Goal: Task Accomplishment & Management: Manage account settings

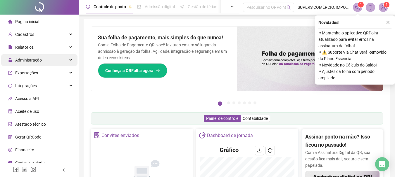
click at [50, 59] on div "Administração" at bounding box center [39, 60] width 76 height 12
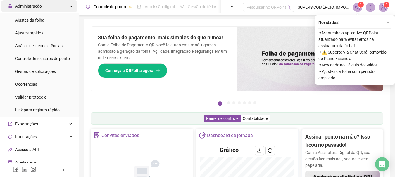
scroll to position [58, 0]
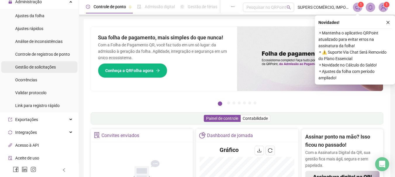
click at [49, 67] on span "Gestão de solicitações" at bounding box center [35, 67] width 41 height 5
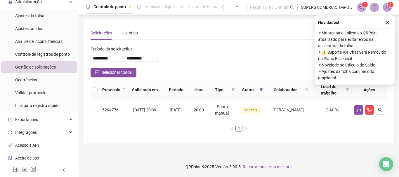
click at [388, 21] on icon "close" at bounding box center [388, 22] width 4 height 4
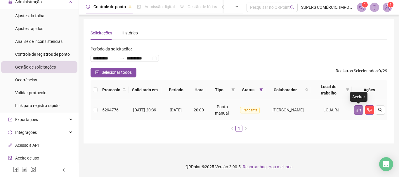
click at [356, 108] on button "button" at bounding box center [358, 110] width 9 height 9
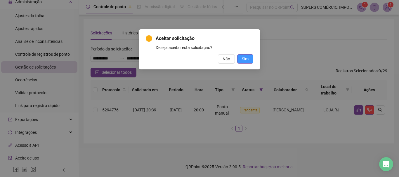
click at [245, 59] on span "Sim" at bounding box center [245, 59] width 7 height 6
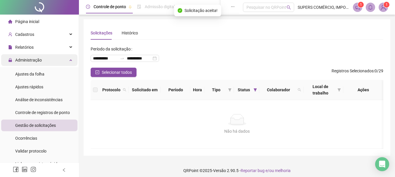
click at [65, 58] on div "Administração" at bounding box center [39, 60] width 76 height 12
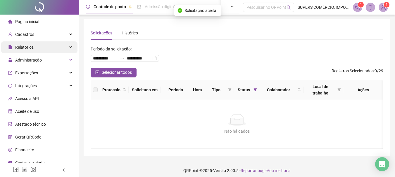
click at [70, 47] on icon at bounding box center [71, 47] width 3 height 0
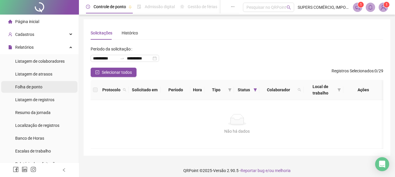
click at [34, 87] on span "Folha de ponto" at bounding box center [28, 87] width 27 height 5
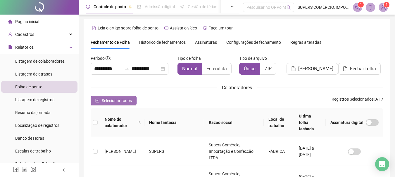
scroll to position [31, 0]
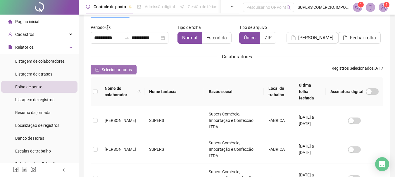
click at [130, 68] on span "Selecionar todos" at bounding box center [117, 70] width 30 height 6
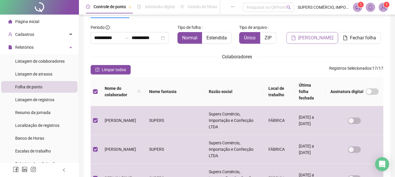
click at [320, 37] on span "[PERSON_NAME]" at bounding box center [315, 37] width 35 height 7
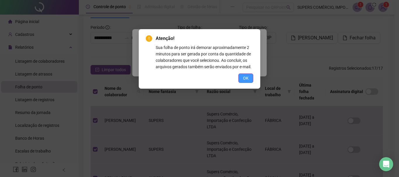
click at [246, 77] on span "OK" at bounding box center [246, 78] width 6 height 6
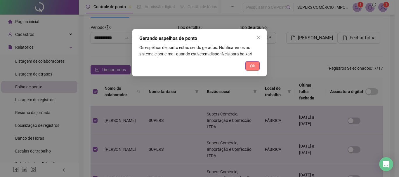
click at [256, 64] on button "Ok" at bounding box center [253, 65] width 14 height 9
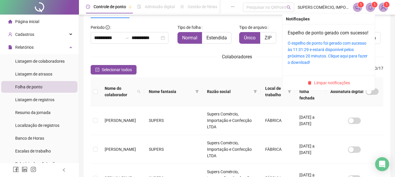
click at [374, 7] on span "1" at bounding box center [375, 5] width 2 height 4
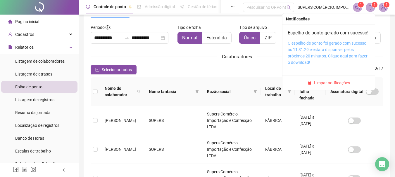
click at [322, 48] on link "O espelho de ponto foi gerado com sucesso às 11:31:29 e estará disponível pelos…" at bounding box center [328, 53] width 80 height 24
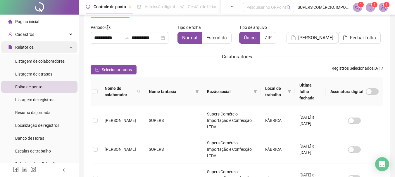
click at [45, 51] on div "Relatórios" at bounding box center [39, 48] width 76 height 12
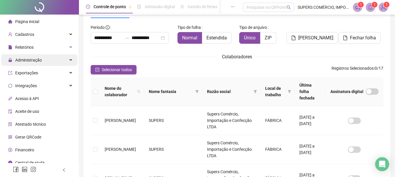
click at [54, 61] on div "Administração" at bounding box center [39, 60] width 76 height 12
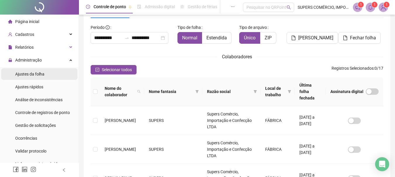
click at [51, 75] on li "Ajustes da folha" at bounding box center [39, 74] width 76 height 12
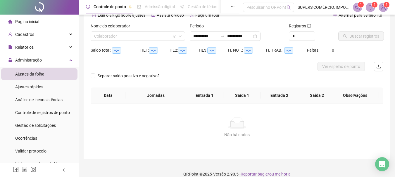
type input "**********"
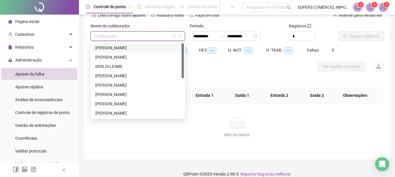
click at [160, 37] on input "search" at bounding box center [135, 36] width 82 height 9
click at [149, 48] on div "[PERSON_NAME]" at bounding box center [137, 48] width 85 height 6
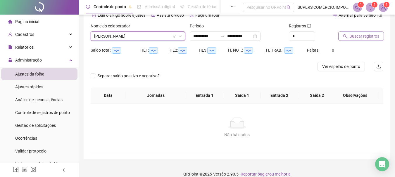
click at [353, 35] on span "Buscar registros" at bounding box center [364, 36] width 30 height 6
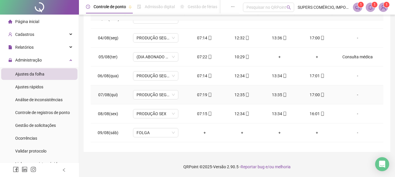
scroll to position [198, 0]
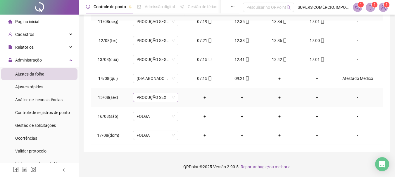
click at [167, 99] on span "PRODUÇÃO SEX" at bounding box center [156, 97] width 38 height 9
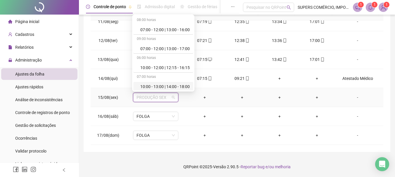
click at [353, 95] on div "-" at bounding box center [357, 97] width 34 height 6
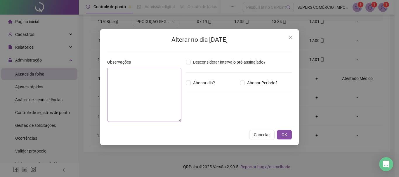
drag, startPoint x: 203, startPoint y: 82, endPoint x: 153, endPoint y: 87, distance: 49.9
click at [201, 82] on span "Abonar dia?" at bounding box center [204, 83] width 27 height 6
click at [152, 87] on textarea at bounding box center [144, 95] width 74 height 54
click at [191, 83] on span "Abonar dia?" at bounding box center [204, 83] width 27 height 6
click at [161, 86] on textarea at bounding box center [144, 95] width 74 height 54
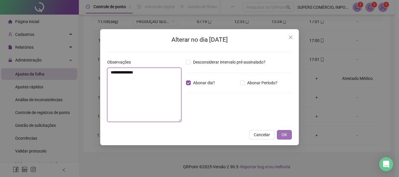
type textarea "**********"
click at [285, 136] on span "OK" at bounding box center [285, 135] width 6 height 6
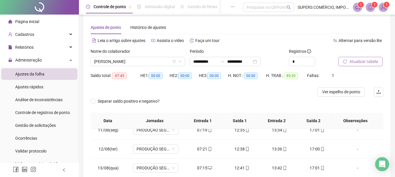
scroll to position [0, 0]
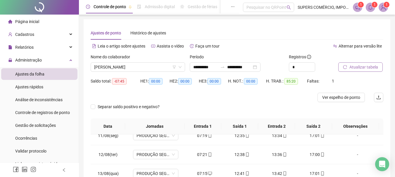
click at [363, 67] on span "Atualizar tabela" at bounding box center [363, 67] width 29 height 6
click at [362, 68] on span "Atualizar tabela" at bounding box center [363, 67] width 29 height 6
click at [154, 68] on span "[PERSON_NAME]" at bounding box center [137, 67] width 87 height 9
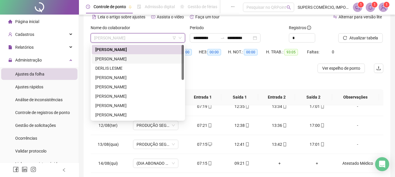
scroll to position [29, 0]
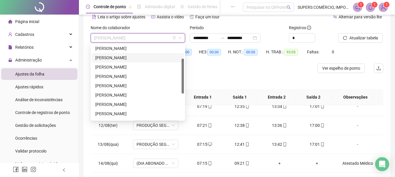
click at [129, 57] on div "[PERSON_NAME]" at bounding box center [137, 58] width 85 height 6
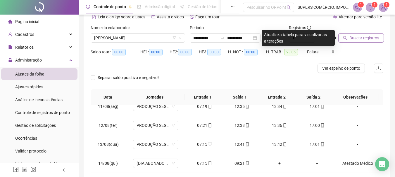
click at [362, 37] on span "Buscar registros" at bounding box center [364, 38] width 30 height 6
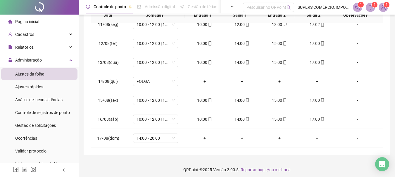
scroll to position [114, 0]
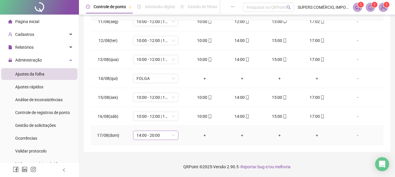
click at [158, 137] on span "14:00 - 20:00" at bounding box center [156, 135] width 38 height 9
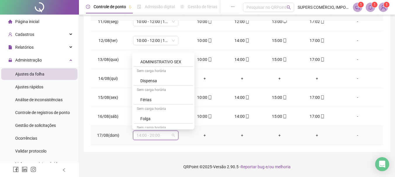
scroll to position [263, 0]
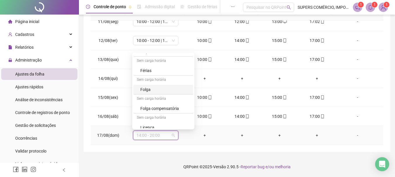
click at [149, 87] on div "Folga" at bounding box center [164, 90] width 49 height 6
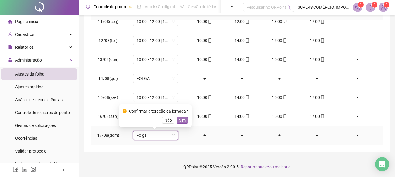
click at [181, 120] on span "Sim" at bounding box center [182, 120] width 7 height 6
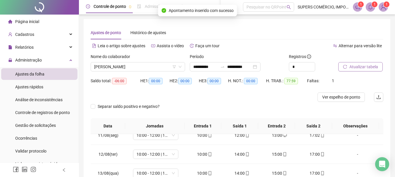
scroll to position [0, 0]
click at [370, 70] on span "Atualizar tabela" at bounding box center [363, 67] width 29 height 6
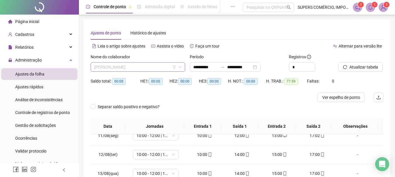
click at [137, 66] on span "[PERSON_NAME]" at bounding box center [137, 67] width 87 height 9
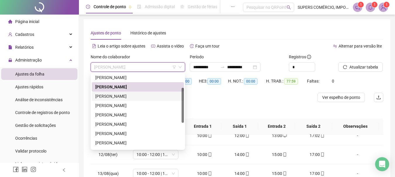
click at [130, 94] on div "[PERSON_NAME]" at bounding box center [137, 96] width 85 height 6
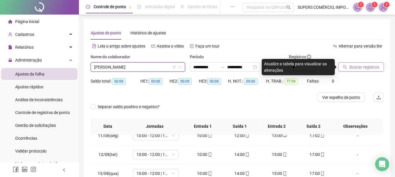
click at [355, 69] on span "Buscar registros" at bounding box center [364, 67] width 30 height 6
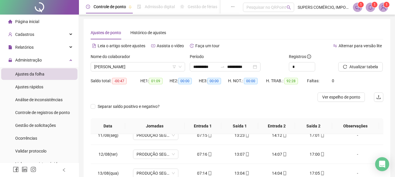
scroll to position [114, 0]
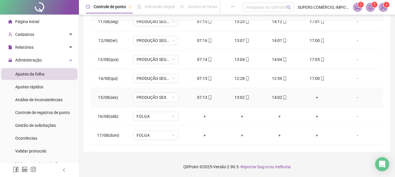
click at [315, 96] on div "+" at bounding box center [317, 97] width 28 height 6
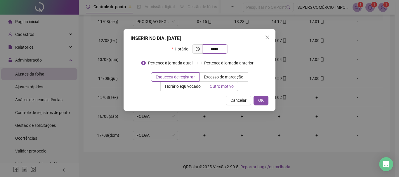
type input "*****"
click at [229, 85] on span "Outro motivo" at bounding box center [222, 86] width 24 height 5
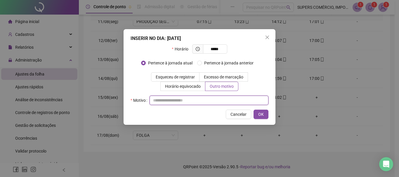
click at [219, 99] on input "text" at bounding box center [209, 100] width 119 height 9
type input "**********"
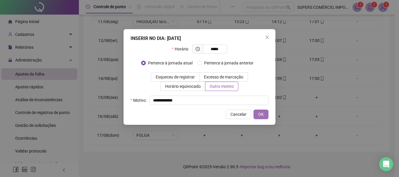
click at [261, 113] on span "OK" at bounding box center [261, 114] width 6 height 6
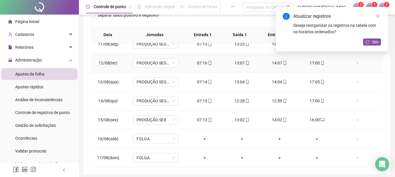
scroll to position [85, 0]
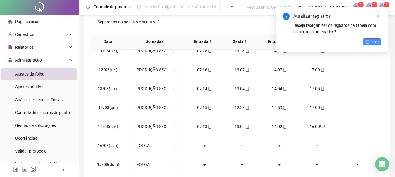
click at [372, 41] on span "Sim" at bounding box center [375, 42] width 7 height 6
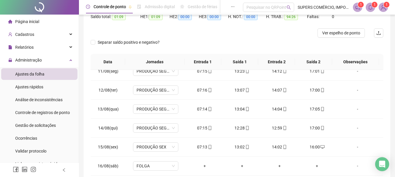
scroll to position [0, 0]
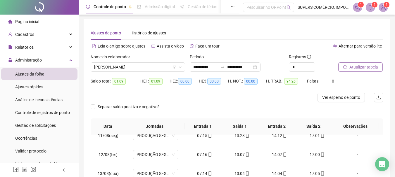
click at [357, 67] on span "Atualizar tabela" at bounding box center [363, 67] width 29 height 6
click at [146, 65] on span "[PERSON_NAME]" at bounding box center [137, 67] width 87 height 9
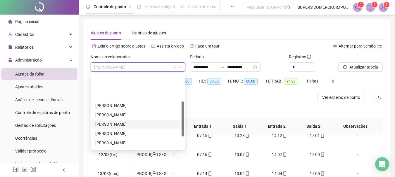
scroll to position [58, 0]
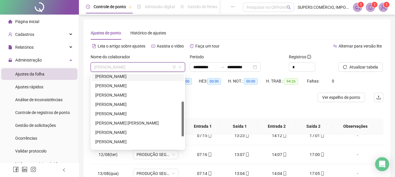
click at [127, 75] on div "[PERSON_NAME]" at bounding box center [137, 76] width 85 height 6
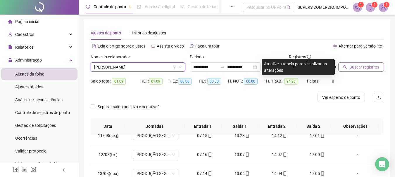
click at [365, 63] on button "Buscar registros" at bounding box center [361, 67] width 46 height 9
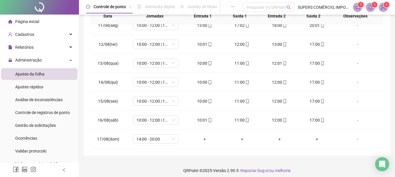
scroll to position [114, 0]
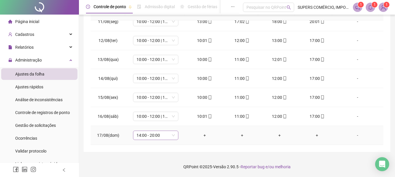
click at [153, 138] on span "14:00 - 20:00" at bounding box center [156, 135] width 38 height 9
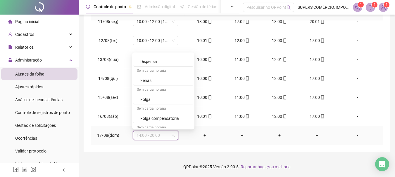
scroll to position [263, 0]
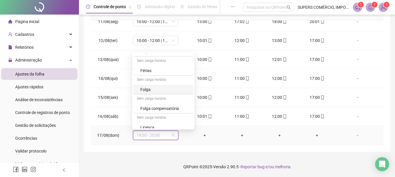
click at [149, 89] on div "Folga" at bounding box center [164, 90] width 49 height 6
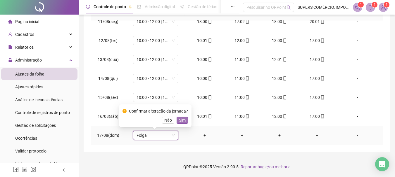
click at [180, 121] on span "Sim" at bounding box center [182, 120] width 7 height 6
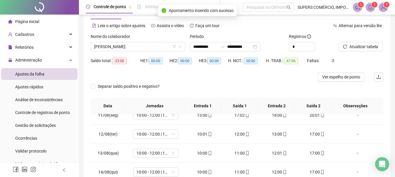
scroll to position [0, 0]
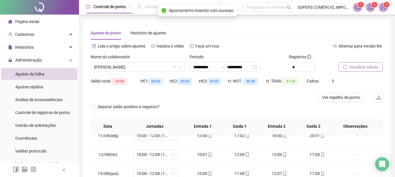
click at [364, 68] on span "Atualizar tabela" at bounding box center [363, 67] width 29 height 6
click at [147, 66] on span "[PERSON_NAME]" at bounding box center [137, 67] width 87 height 9
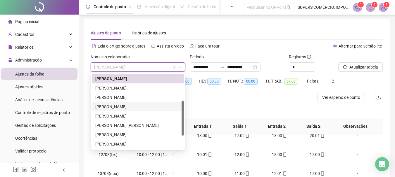
click at [125, 106] on div "[PERSON_NAME]" at bounding box center [137, 107] width 85 height 6
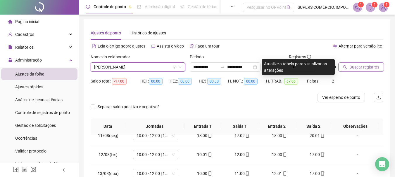
click at [370, 63] on button "Buscar registros" at bounding box center [361, 67] width 46 height 9
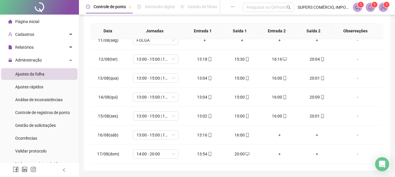
scroll to position [114, 0]
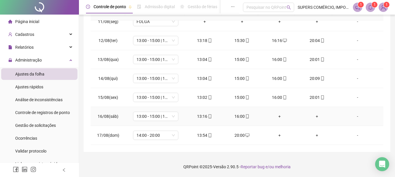
click at [277, 117] on div "+" at bounding box center [279, 116] width 28 height 6
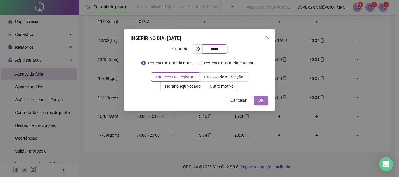
type input "*****"
click at [263, 97] on span "OK" at bounding box center [261, 100] width 6 height 6
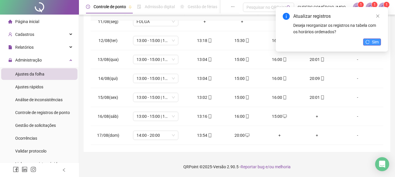
click at [371, 39] on button "Sim" at bounding box center [372, 42] width 18 height 7
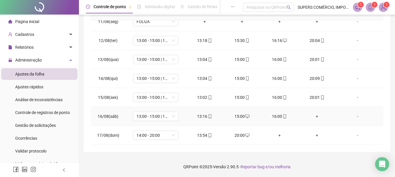
click at [314, 115] on div "+" at bounding box center [317, 116] width 28 height 6
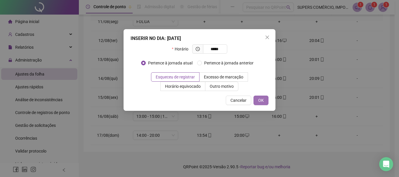
type input "*****"
click at [262, 101] on span "OK" at bounding box center [261, 100] width 6 height 6
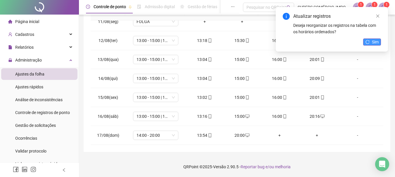
click at [375, 42] on span "Sim" at bounding box center [375, 42] width 7 height 6
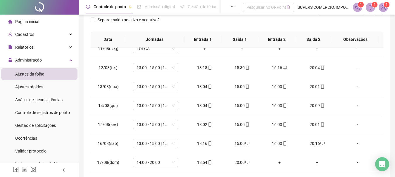
scroll to position [0, 0]
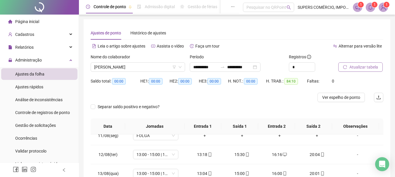
click at [363, 65] on span "Atualizar tabela" at bounding box center [363, 67] width 29 height 6
click at [144, 67] on span "[PERSON_NAME]" at bounding box center [137, 67] width 87 height 9
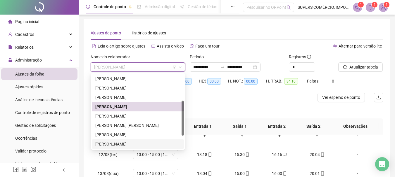
click at [129, 144] on div "[PERSON_NAME]" at bounding box center [137, 144] width 85 height 6
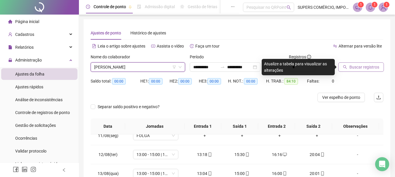
click at [356, 63] on button "Buscar registros" at bounding box center [361, 67] width 46 height 9
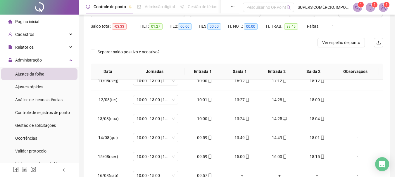
scroll to position [114, 0]
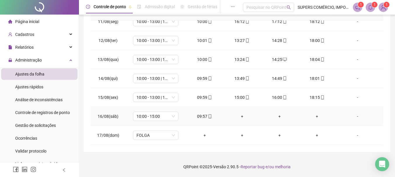
click at [241, 114] on div "+" at bounding box center [242, 116] width 28 height 6
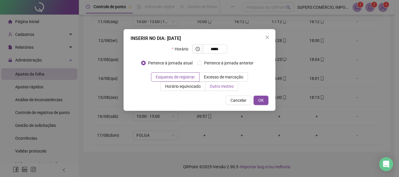
type input "*****"
click at [222, 85] on span "Outro motivo" at bounding box center [222, 86] width 24 height 5
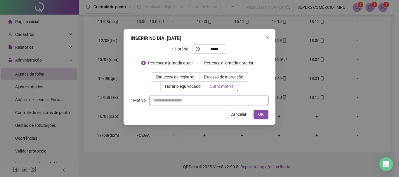
click at [192, 102] on input "text" at bounding box center [209, 100] width 119 height 9
type input "**********"
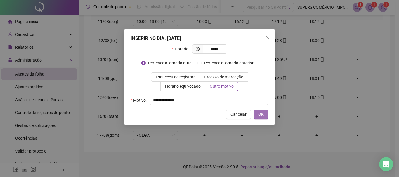
click at [260, 115] on span "OK" at bounding box center [261, 114] width 6 height 6
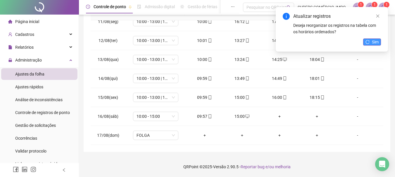
click at [379, 42] on button "Sim" at bounding box center [372, 42] width 18 height 7
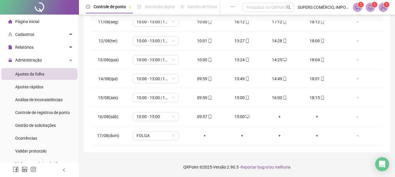
scroll to position [0, 0]
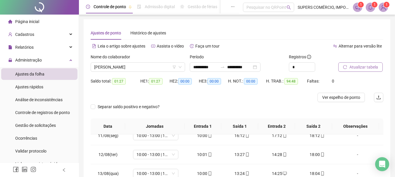
click at [359, 66] on span "Atualizar tabela" at bounding box center [363, 67] width 29 height 6
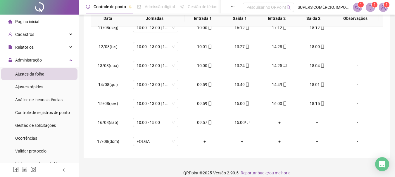
scroll to position [114, 0]
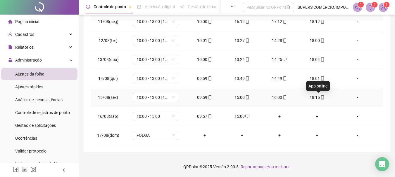
click at [320, 96] on icon "mobile" at bounding box center [322, 98] width 4 height 4
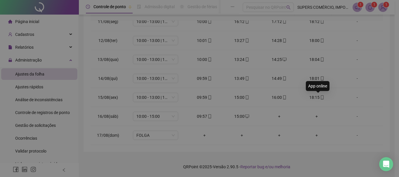
type input "**********"
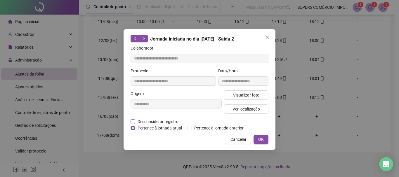
click at [167, 122] on span "Desconsiderar registro" at bounding box center [158, 122] width 46 height 6
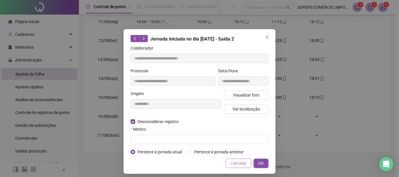
click at [232, 160] on button "Cancelar" at bounding box center [238, 163] width 25 height 9
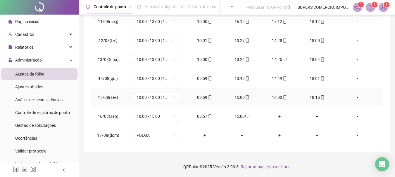
click at [314, 98] on div "18:15" at bounding box center [317, 97] width 28 height 6
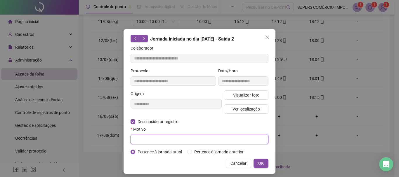
click at [153, 138] on input "text" at bounding box center [200, 139] width 138 height 9
type input "**********"
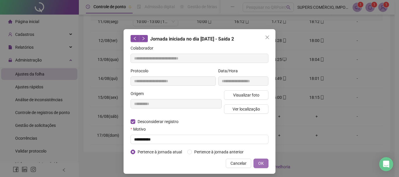
click at [258, 163] on span "OK" at bounding box center [261, 163] width 6 height 6
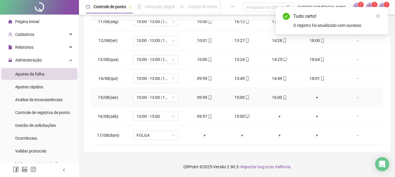
click at [313, 95] on div "+" at bounding box center [317, 97] width 28 height 6
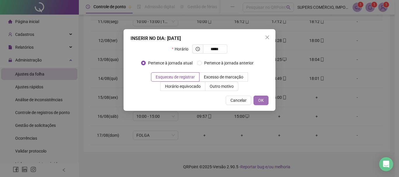
type input "*****"
click at [260, 98] on span "OK" at bounding box center [261, 100] width 6 height 6
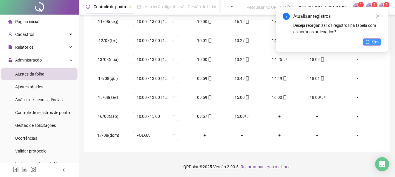
click at [374, 39] on span "Sim" at bounding box center [375, 42] width 7 height 6
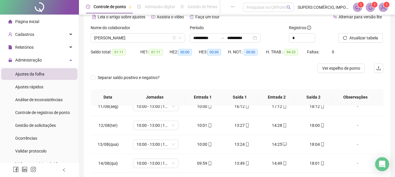
scroll to position [0, 0]
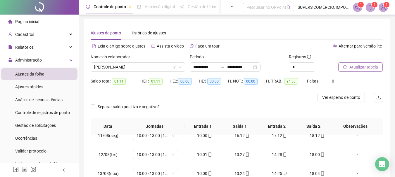
click at [353, 67] on span "Atualizar tabela" at bounding box center [363, 67] width 29 height 6
click at [338, 99] on span "Ver espelho de ponto" at bounding box center [341, 97] width 38 height 6
click at [168, 67] on span "[PERSON_NAME]" at bounding box center [137, 67] width 87 height 9
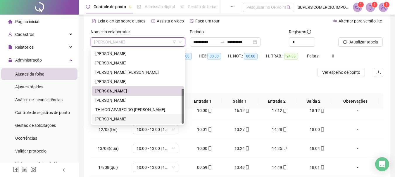
scroll to position [114, 0]
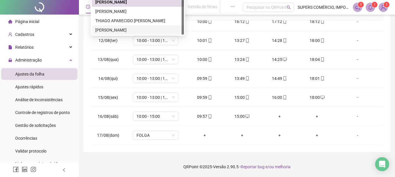
click at [132, 30] on div "[PERSON_NAME]" at bounding box center [137, 30] width 85 height 6
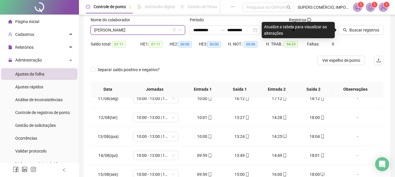
scroll to position [27, 0]
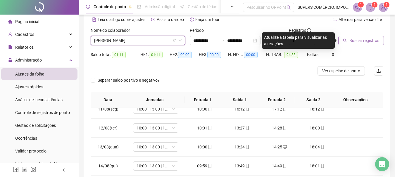
click at [356, 40] on span "Buscar registros" at bounding box center [364, 40] width 30 height 6
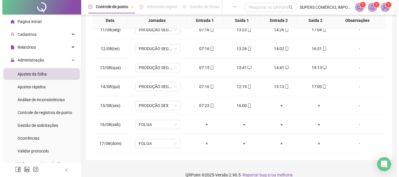
scroll to position [114, 0]
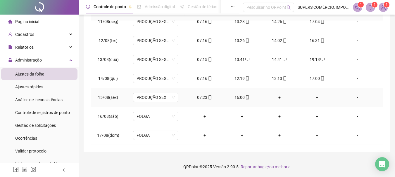
click at [277, 96] on div "+" at bounding box center [279, 97] width 28 height 6
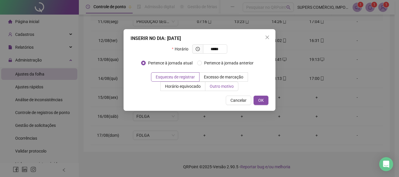
type input "*****"
click at [215, 86] on span "Outro motivo" at bounding box center [222, 86] width 24 height 5
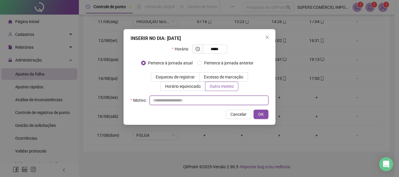
click at [191, 105] on input "text" at bounding box center [209, 100] width 119 height 9
drag, startPoint x: 194, startPoint y: 103, endPoint x: 132, endPoint y: 102, distance: 61.4
click at [132, 102] on div "**********" at bounding box center [200, 100] width 138 height 9
paste input "**********"
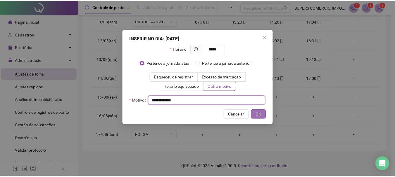
scroll to position [0, 0]
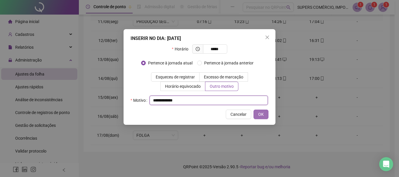
type input "**********"
click at [262, 113] on span "OK" at bounding box center [261, 114] width 6 height 6
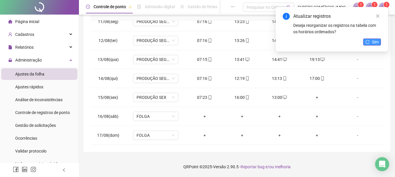
click at [369, 42] on icon "reload" at bounding box center [367, 42] width 4 height 4
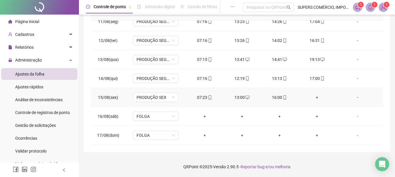
click at [312, 97] on div "+" at bounding box center [317, 97] width 28 height 6
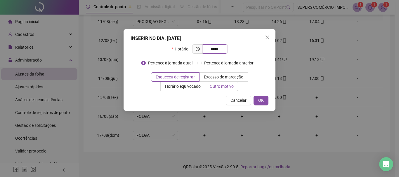
type input "*****"
click at [221, 87] on span "Outro motivo" at bounding box center [222, 86] width 24 height 5
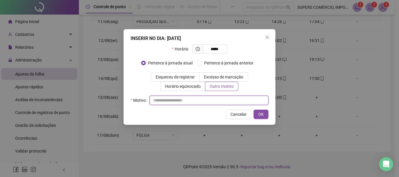
click at [204, 102] on input "text" at bounding box center [209, 100] width 119 height 9
paste input "**********"
type input "**********"
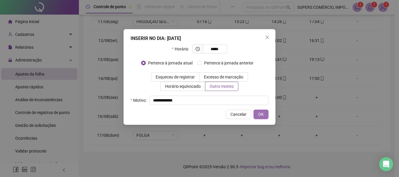
click at [263, 115] on span "OK" at bounding box center [261, 114] width 6 height 6
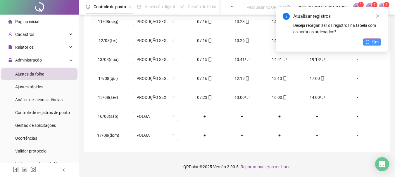
click at [373, 40] on span "Sim" at bounding box center [375, 42] width 7 height 6
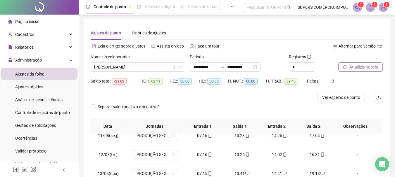
click at [359, 68] on span "Atualizar tabela" at bounding box center [363, 67] width 29 height 6
click at [348, 97] on span "Ver espelho de ponto" at bounding box center [341, 97] width 38 height 6
click at [152, 70] on span "[PERSON_NAME]" at bounding box center [137, 67] width 87 height 9
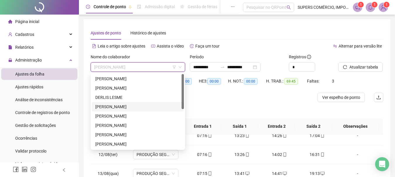
click at [134, 107] on div "[PERSON_NAME]" at bounding box center [137, 107] width 85 height 6
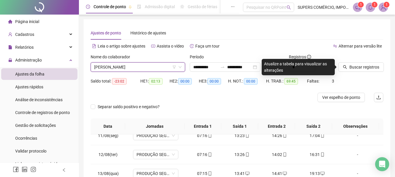
click at [326, 38] on div "Ajustes de ponto Histórico de ajustes" at bounding box center [237, 32] width 293 height 13
click at [327, 55] on div "Registros" at bounding box center [311, 58] width 45 height 9
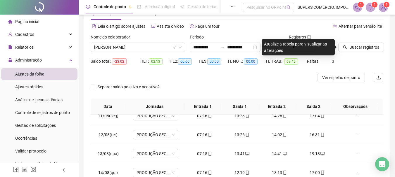
scroll to position [14, 0]
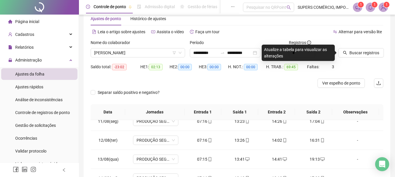
click at [360, 60] on div "Buscar registros" at bounding box center [361, 50] width 50 height 23
click at [348, 53] on button "Buscar registros" at bounding box center [361, 52] width 46 height 9
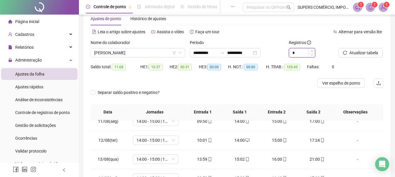
click at [312, 51] on icon "up" at bounding box center [312, 51] width 2 height 2
type input "*"
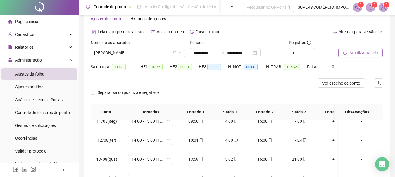
click at [371, 53] on span "Atualizar tabela" at bounding box center [363, 53] width 29 height 6
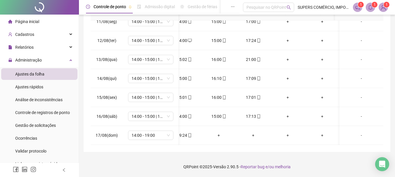
scroll to position [0, 50]
click at [284, 113] on div "+" at bounding box center [287, 116] width 25 height 6
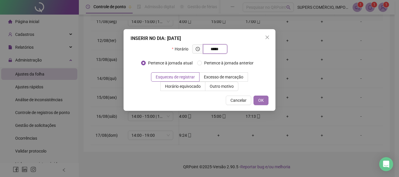
type input "*****"
click at [264, 99] on span "OK" at bounding box center [261, 100] width 6 height 6
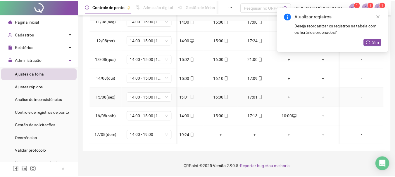
scroll to position [203, 46]
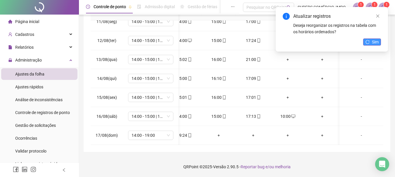
click at [369, 42] on icon "reload" at bounding box center [367, 42] width 4 height 4
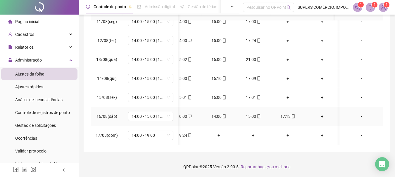
click at [322, 113] on div "+" at bounding box center [322, 116] width 25 height 6
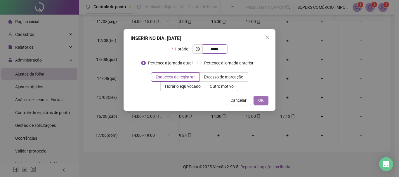
type input "*****"
click at [265, 101] on button "OK" at bounding box center [261, 100] width 15 height 9
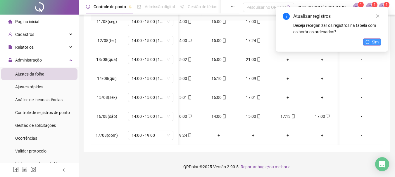
click at [367, 41] on icon "reload" at bounding box center [367, 42] width 4 height 4
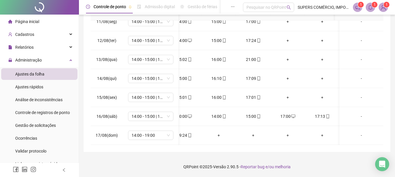
scroll to position [0, 0]
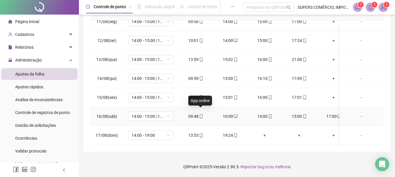
click at [201, 115] on icon "mobile" at bounding box center [201, 117] width 4 height 4
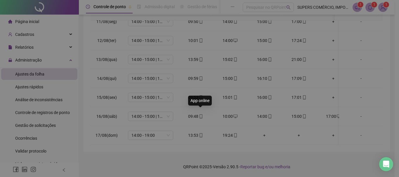
type input "**********"
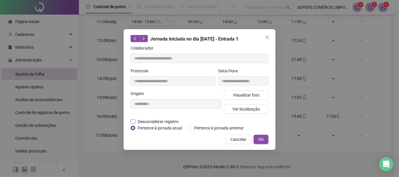
click at [163, 120] on span "Desconsiderar registro" at bounding box center [158, 122] width 46 height 6
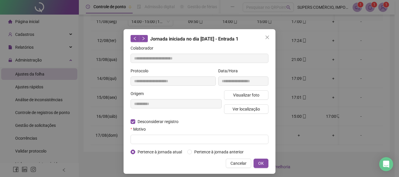
click at [160, 134] on div "Motivo" at bounding box center [200, 130] width 138 height 9
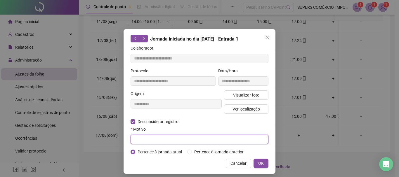
click at [160, 139] on input "text" at bounding box center [200, 139] width 138 height 9
drag, startPoint x: 161, startPoint y: 139, endPoint x: 122, endPoint y: 137, distance: 39.5
click at [124, 137] on div "**********" at bounding box center [200, 101] width 152 height 145
type input "**********"
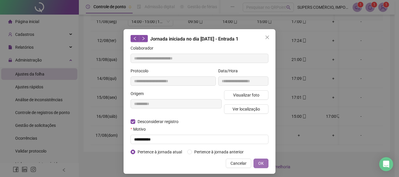
click at [259, 163] on span "OK" at bounding box center [261, 163] width 6 height 6
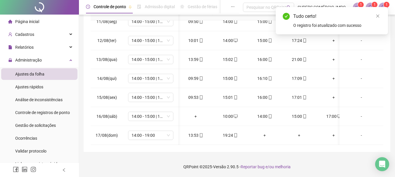
scroll to position [0, 50]
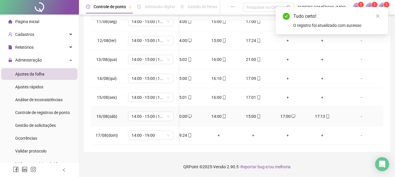
click at [326, 115] on icon "mobile" at bounding box center [327, 117] width 3 height 4
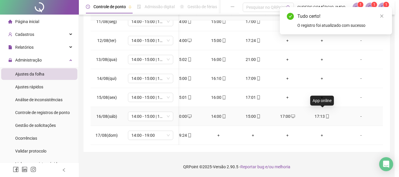
type input "**********"
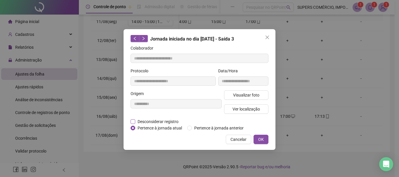
click at [166, 121] on span "Desconsiderar registro" at bounding box center [158, 122] width 46 height 6
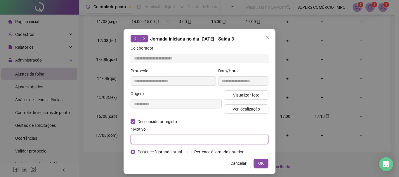
click at [158, 138] on input "text" at bounding box center [200, 139] width 138 height 9
paste input "**********"
type input "**********"
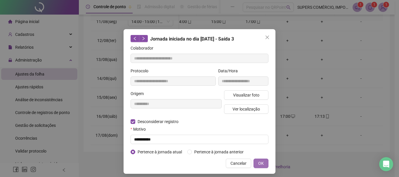
click at [259, 162] on span "OK" at bounding box center [261, 163] width 6 height 6
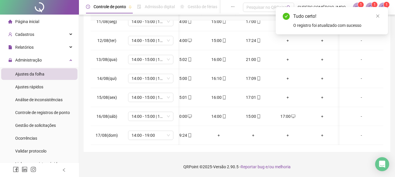
scroll to position [0, 0]
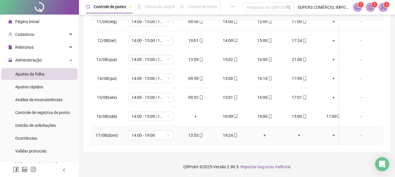
click at [266, 132] on div "+" at bounding box center [264, 135] width 25 height 6
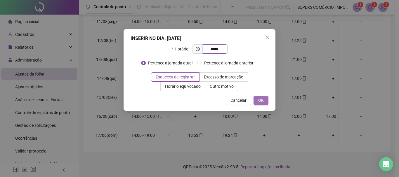
type input "*****"
click at [259, 99] on span "OK" at bounding box center [261, 100] width 6 height 6
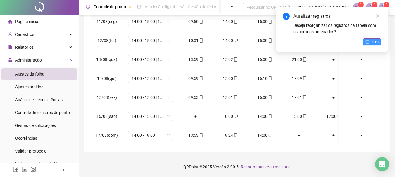
click at [370, 41] on button "Sim" at bounding box center [372, 42] width 18 height 7
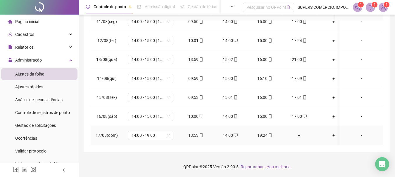
click at [300, 132] on div "+" at bounding box center [298, 135] width 25 height 6
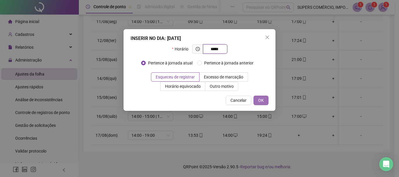
type input "*****"
click at [263, 101] on span "OK" at bounding box center [261, 100] width 6 height 6
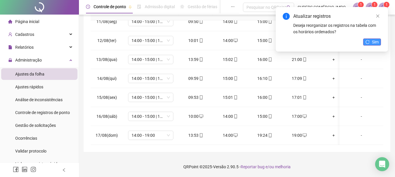
click at [377, 43] on span "Sim" at bounding box center [375, 42] width 7 height 6
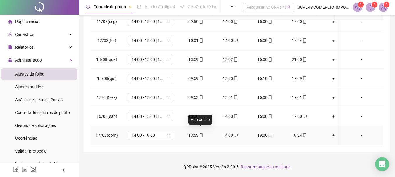
click at [199, 134] on icon "mobile" at bounding box center [201, 136] width 4 height 4
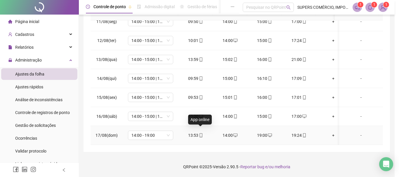
type input "**********"
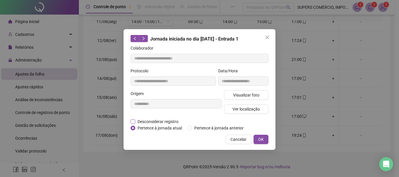
click at [165, 121] on span "Desconsiderar registro" at bounding box center [158, 122] width 46 height 6
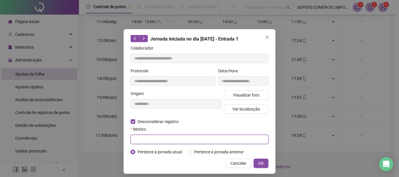
click at [153, 142] on input "text" at bounding box center [200, 139] width 138 height 9
paste input "**********"
type input "**********"
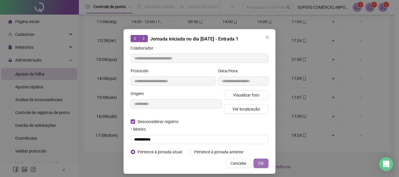
click at [259, 165] on span "OK" at bounding box center [261, 163] width 6 height 6
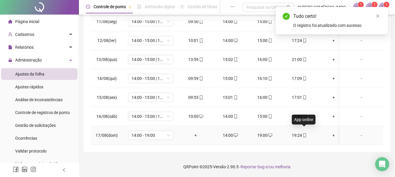
click at [303, 134] on icon "mobile" at bounding box center [305, 136] width 4 height 4
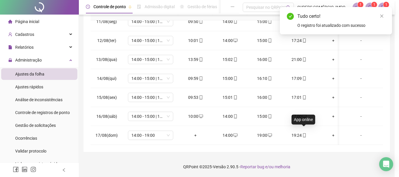
type input "**********"
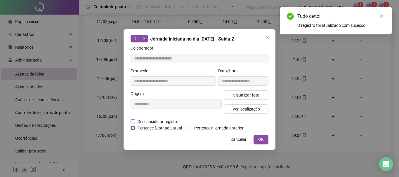
click at [176, 119] on span "Desconsiderar registro" at bounding box center [158, 122] width 46 height 6
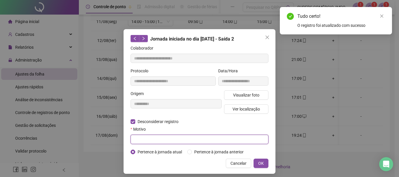
click at [160, 137] on input "text" at bounding box center [200, 139] width 138 height 9
paste input "**********"
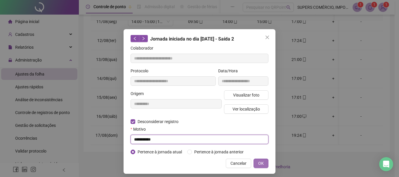
type input "**********"
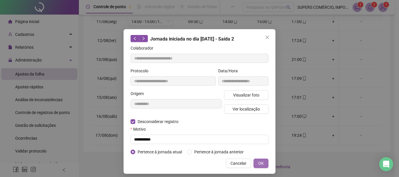
click at [260, 162] on span "OK" at bounding box center [261, 163] width 6 height 6
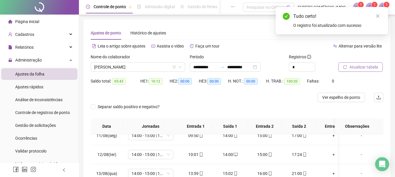
click at [354, 66] on span "Atualizar tabela" at bounding box center [363, 67] width 29 height 6
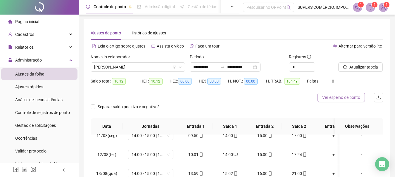
click at [341, 99] on span "Ver espelho de ponto" at bounding box center [341, 97] width 38 height 6
click at [313, 67] on span "Increase Value" at bounding box center [311, 65] width 6 height 5
click at [313, 65] on icon "up" at bounding box center [312, 66] width 2 height 2
click at [312, 70] on icon "down" at bounding box center [312, 69] width 2 height 2
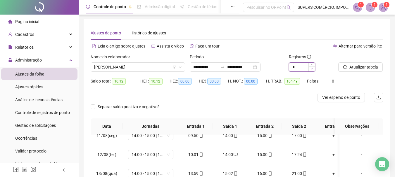
click at [312, 70] on icon "down" at bounding box center [312, 69] width 2 height 2
type input "*"
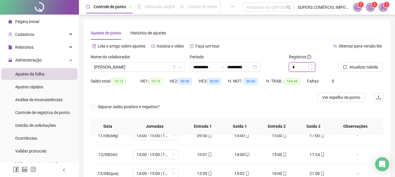
scroll to position [198, 0]
click at [358, 68] on span "Atualizar tabela" at bounding box center [363, 67] width 29 height 6
click at [333, 97] on span "Ver espelho de ponto" at bounding box center [341, 97] width 38 height 6
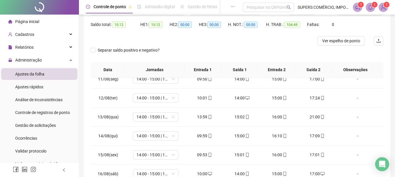
scroll to position [0, 0]
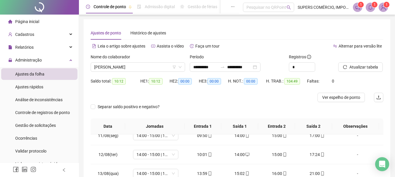
click at [36, 20] on span "Página inicial" at bounding box center [27, 21] width 24 height 5
